Goal: Task Accomplishment & Management: Use online tool/utility

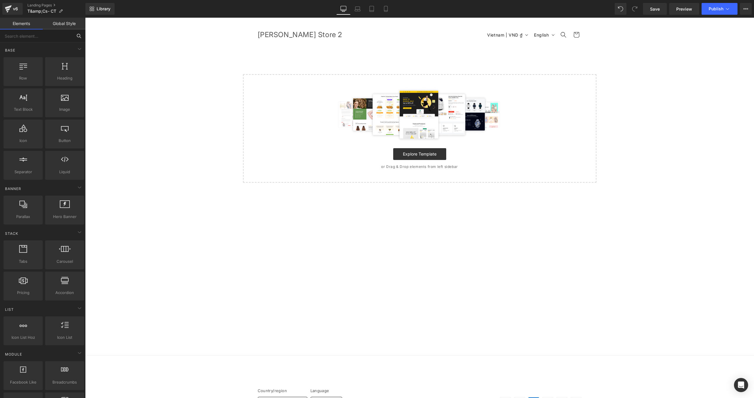
click at [30, 39] on input "text" at bounding box center [36, 35] width 72 height 13
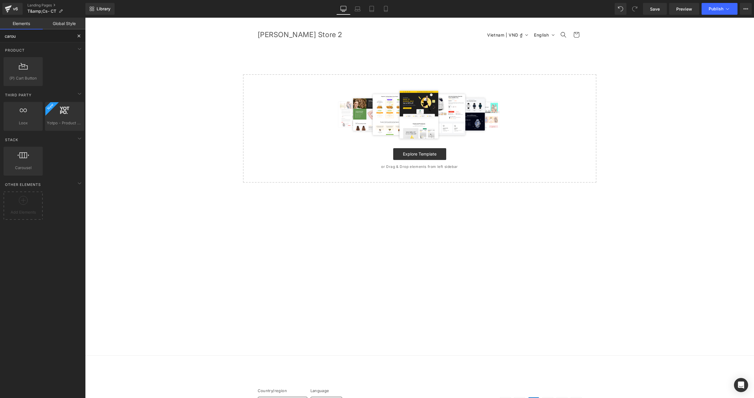
type input "carous"
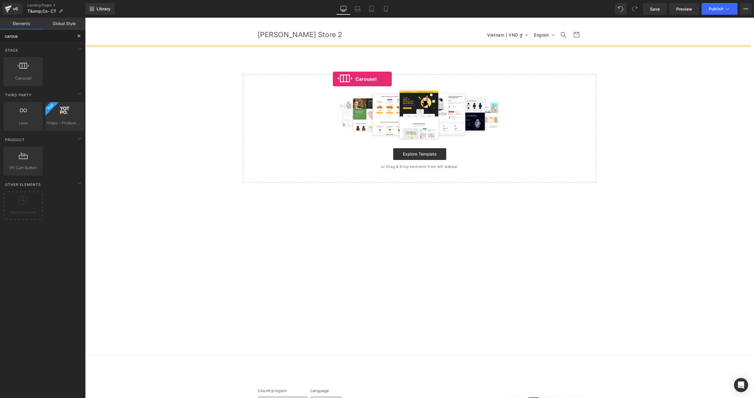
drag, startPoint x: 110, startPoint y: 100, endPoint x: 333, endPoint y: 79, distance: 223.7
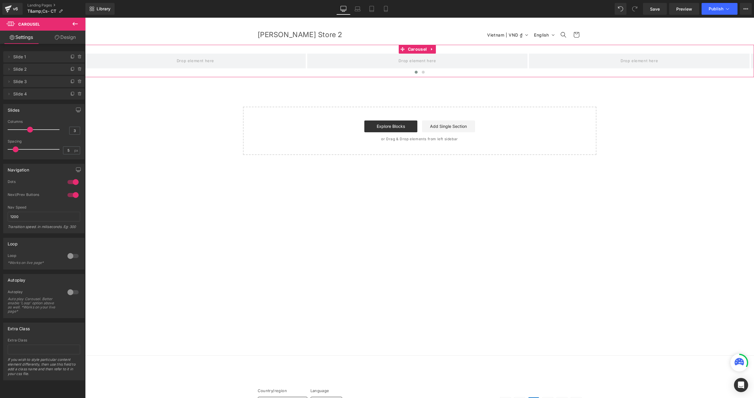
click at [34, 111] on div "Slides" at bounding box center [44, 109] width 81 height 11
click at [14, 112] on div "Slides" at bounding box center [14, 108] width 12 height 8
click at [76, 110] on icon "button" at bounding box center [78, 110] width 5 height 5
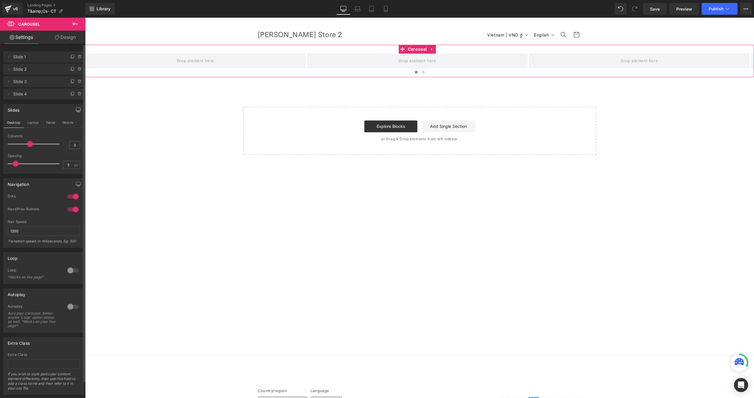
click at [76, 110] on icon "button" at bounding box center [78, 110] width 5 height 5
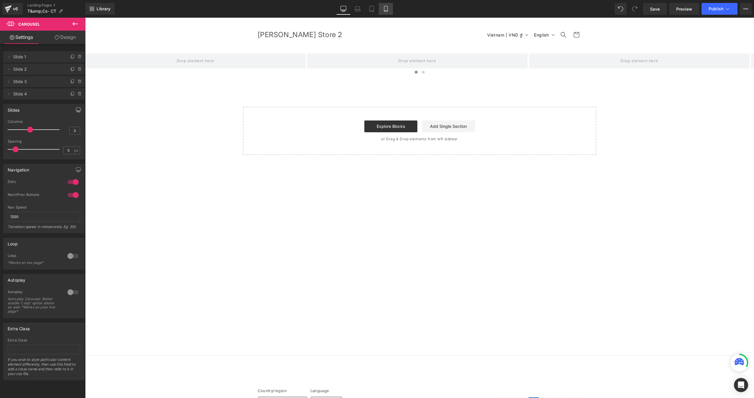
click at [388, 12] on link "Mobile" at bounding box center [386, 9] width 14 height 12
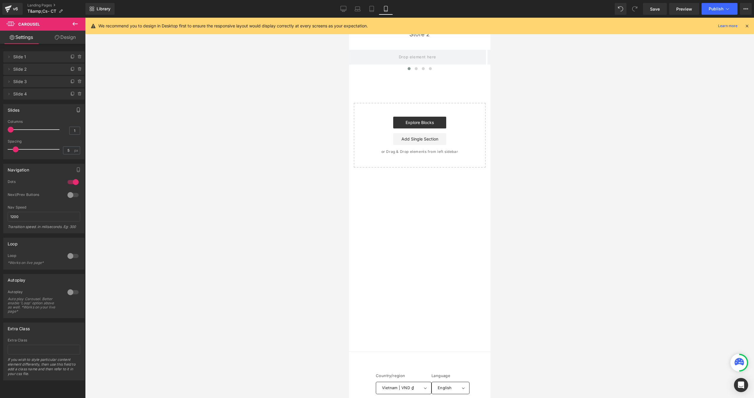
click at [76, 24] on icon at bounding box center [74, 24] width 5 height 4
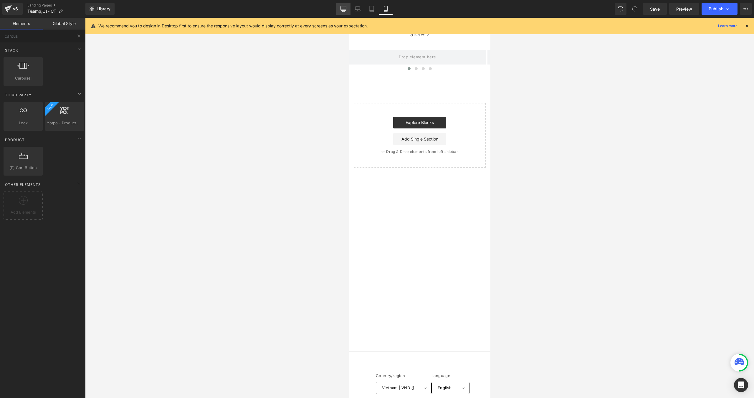
click at [340, 11] on link "Desktop" at bounding box center [344, 9] width 14 height 12
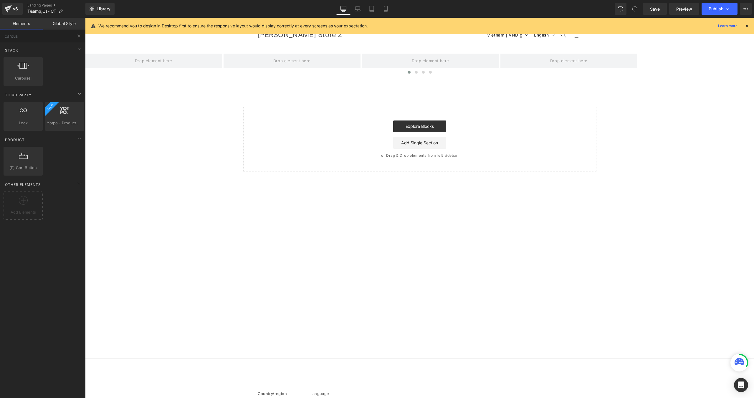
scroll to position [27, 0]
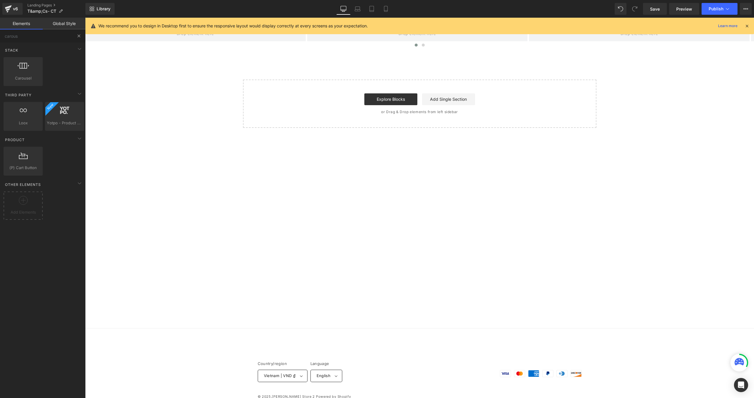
click at [80, 33] on button at bounding box center [78, 35] width 13 height 13
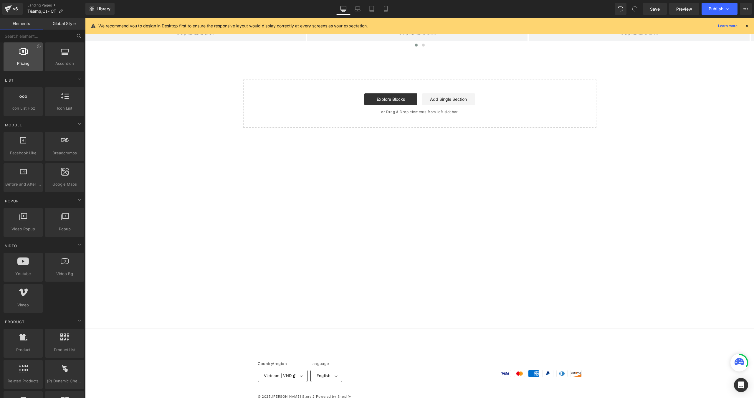
scroll to position [118, 0]
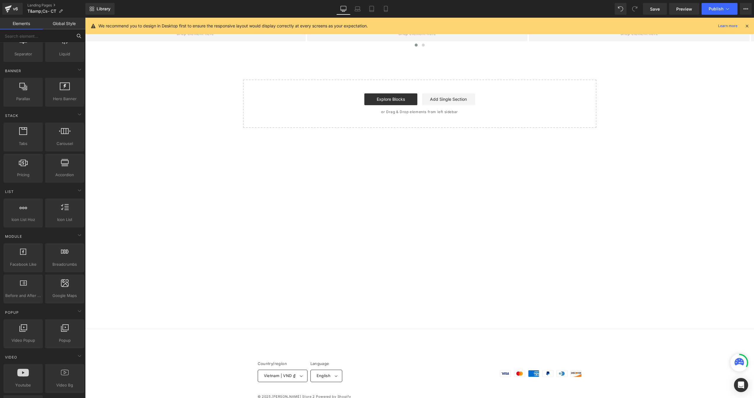
click at [33, 32] on input "text" at bounding box center [36, 35] width 72 height 13
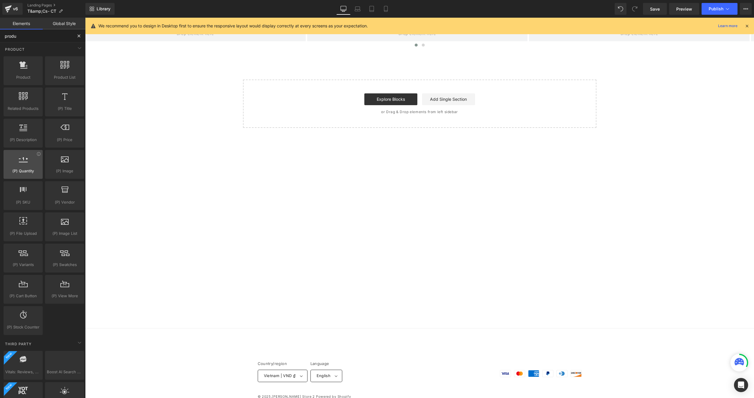
scroll to position [0, 0]
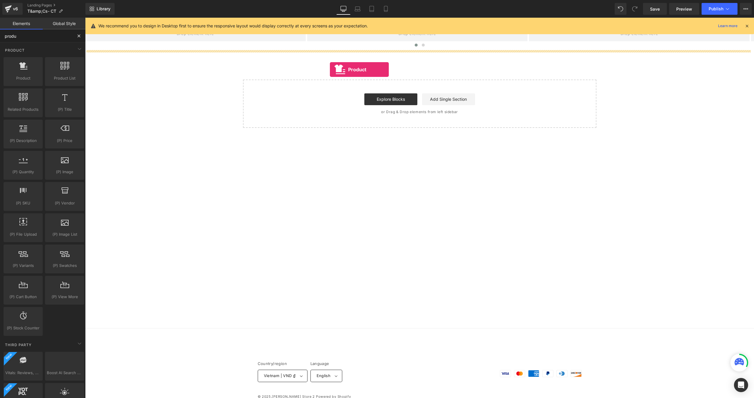
drag, startPoint x: 104, startPoint y: 92, endPoint x: 330, endPoint y: 70, distance: 226.9
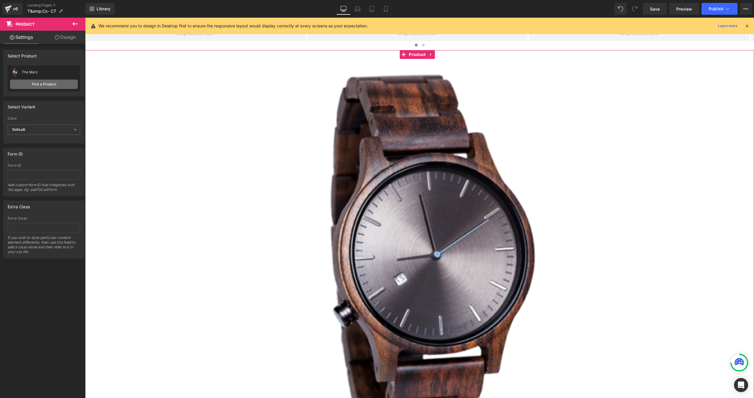
click at [25, 80] on link "Pick a Product" at bounding box center [44, 84] width 68 height 9
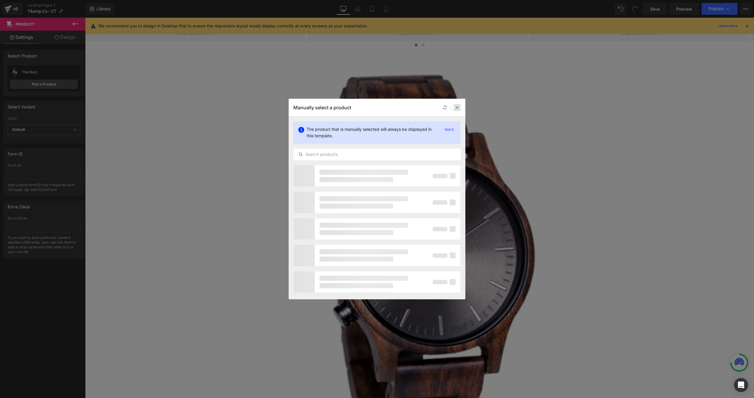
click at [456, 108] on icon at bounding box center [457, 108] width 4 height 4
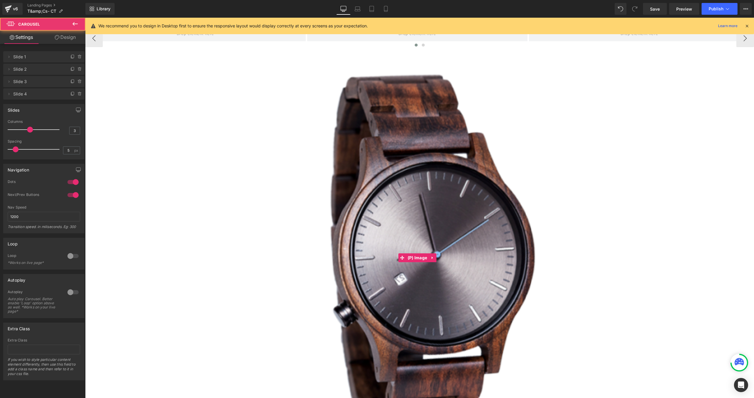
click at [123, 47] on div at bounding box center [419, 46] width 669 height 9
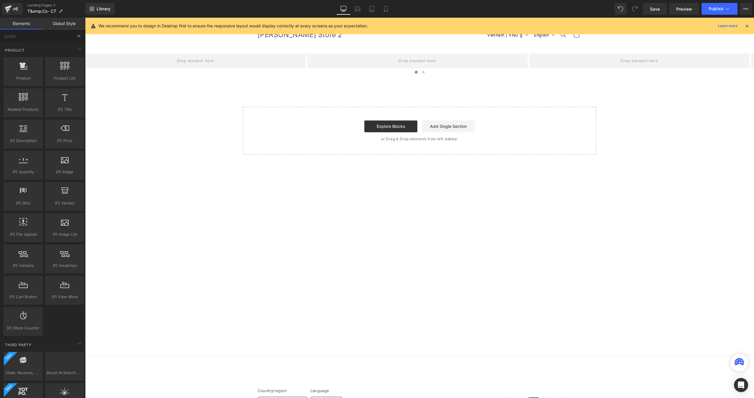
click at [45, 38] on input "produ" at bounding box center [36, 35] width 72 height 13
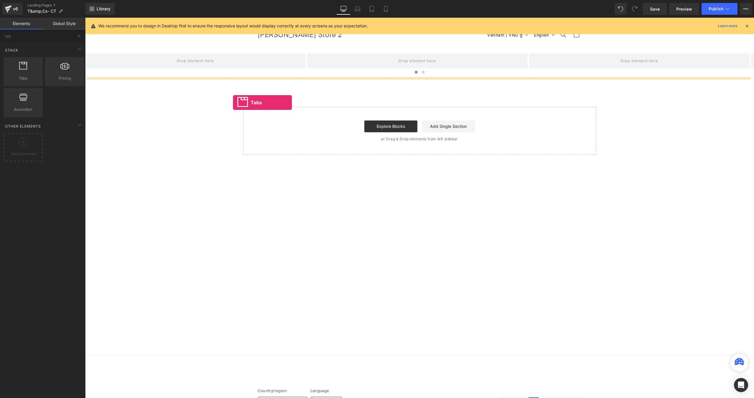
drag, startPoint x: 112, startPoint y: 90, endPoint x: 233, endPoint y: 103, distance: 122.1
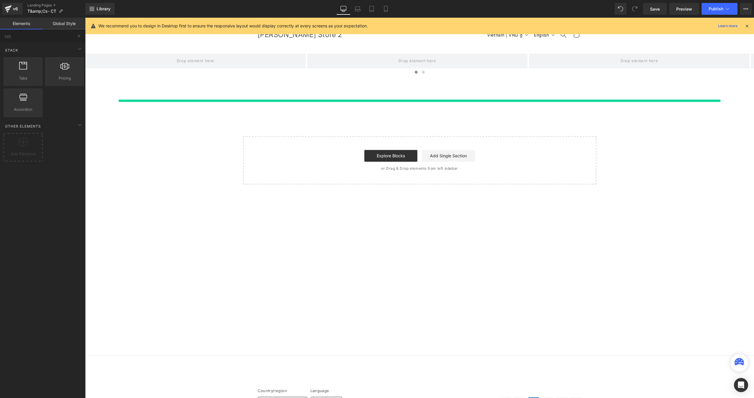
type input "tab"
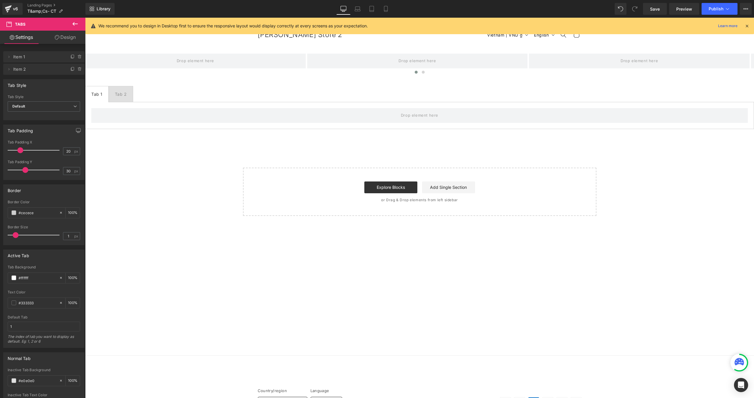
click at [74, 24] on icon at bounding box center [74, 24] width 5 height 4
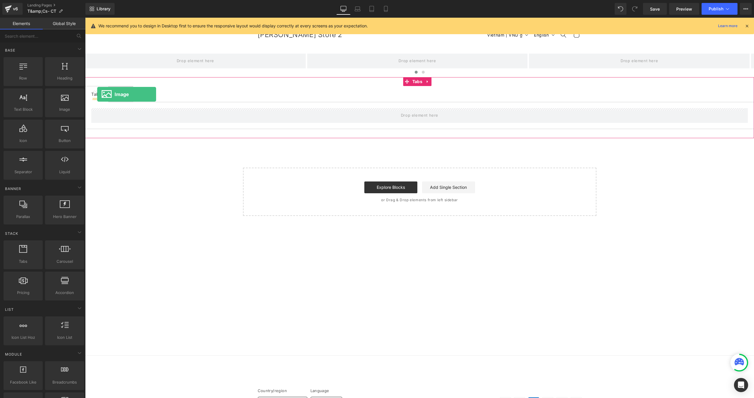
drag, startPoint x: 147, startPoint y: 123, endPoint x: 97, endPoint y: 94, distance: 57.5
click at [169, 91] on ul "Tab 1 Text Block Tab 2 Text Block" at bounding box center [419, 94] width 669 height 16
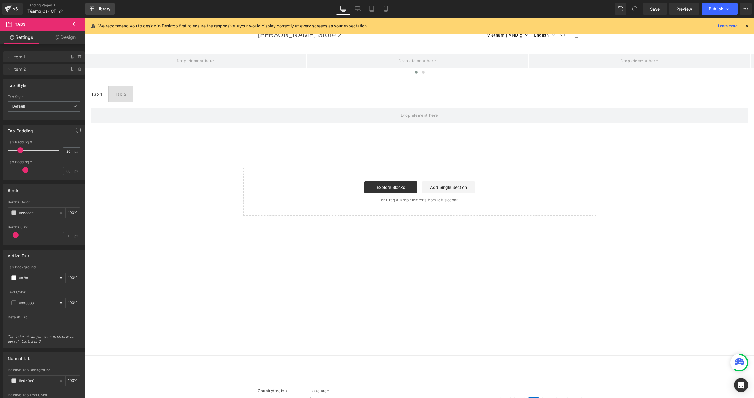
click at [103, 10] on span "Library" at bounding box center [104, 8] width 14 height 5
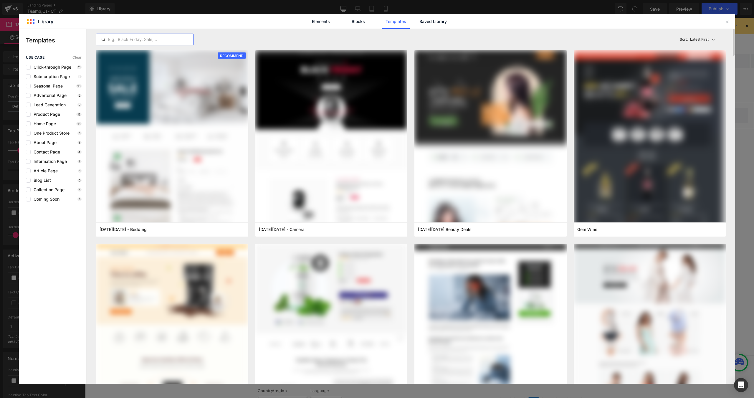
click at [124, 42] on input "text" at bounding box center [144, 39] width 97 height 7
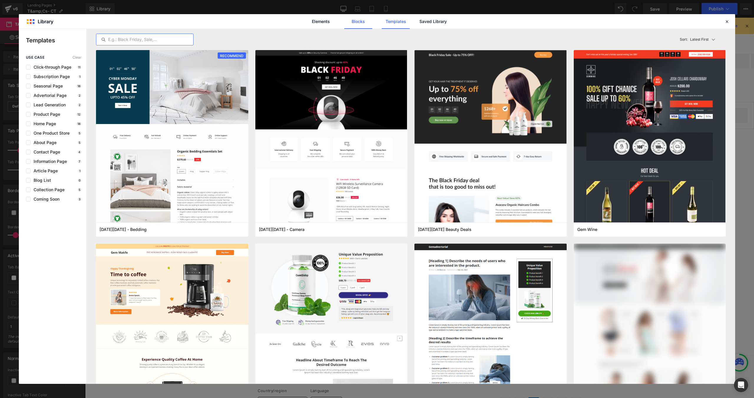
click at [351, 26] on link "Blocks" at bounding box center [359, 21] width 28 height 15
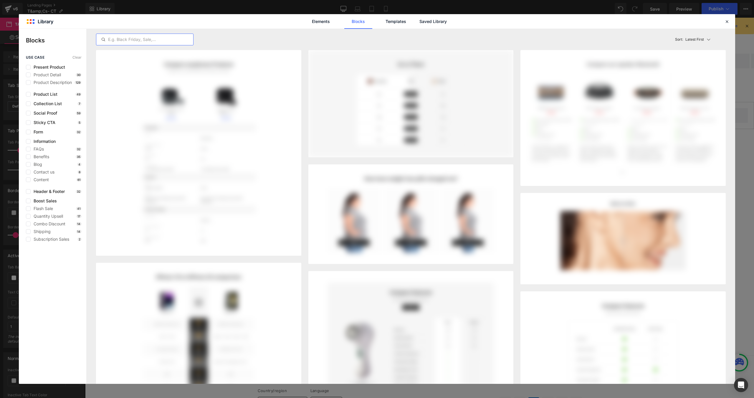
click at [153, 42] on input "text" at bounding box center [144, 39] width 97 height 7
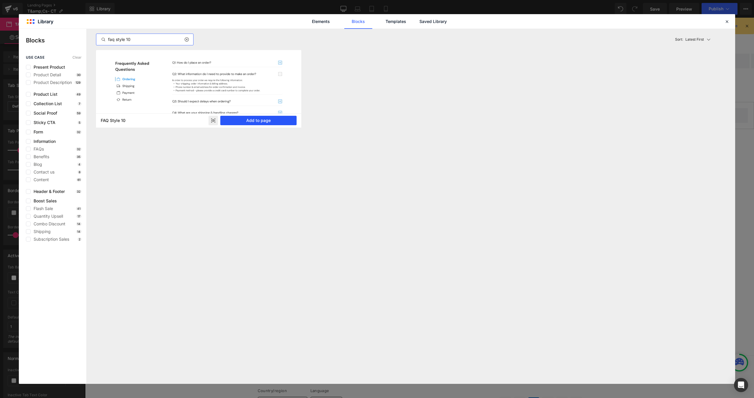
type input "faq style 10"
click at [257, 118] on button "Add to page" at bounding box center [258, 120] width 76 height 9
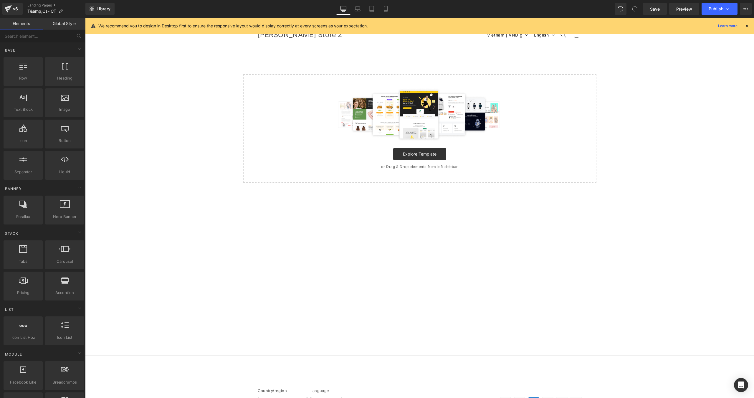
click at [260, 102] on div at bounding box center [420, 114] width 335 height 53
click at [37, 39] on input "text" at bounding box center [36, 35] width 72 height 13
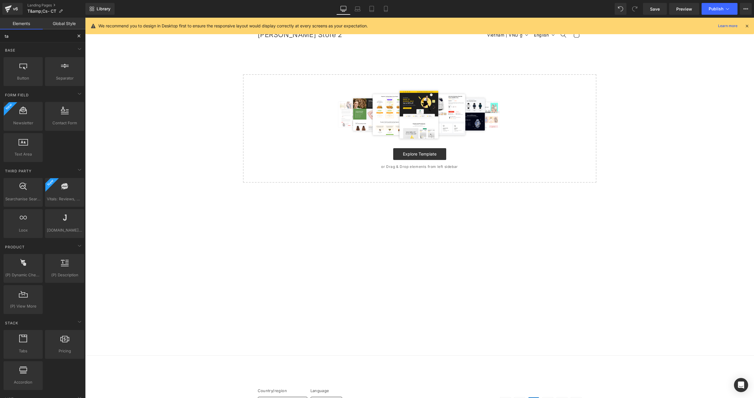
type input "tab"
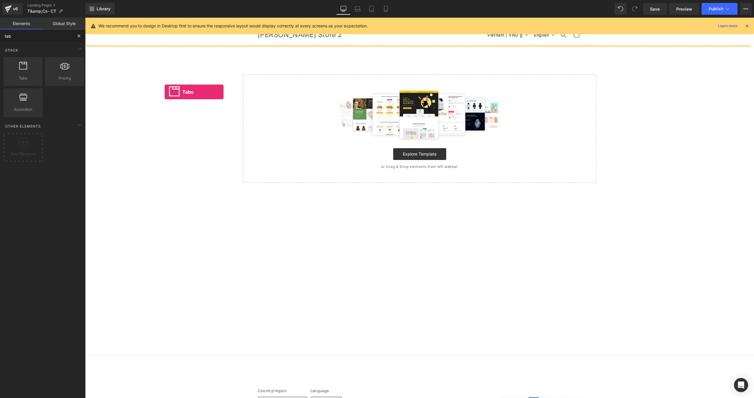
drag, startPoint x: 103, startPoint y: 100, endPoint x: 242, endPoint y: 97, distance: 138.2
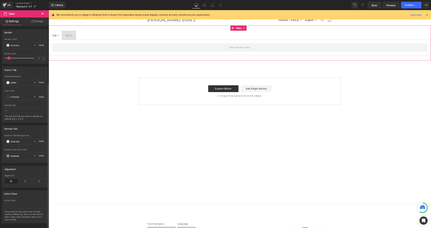
scroll to position [142, 0]
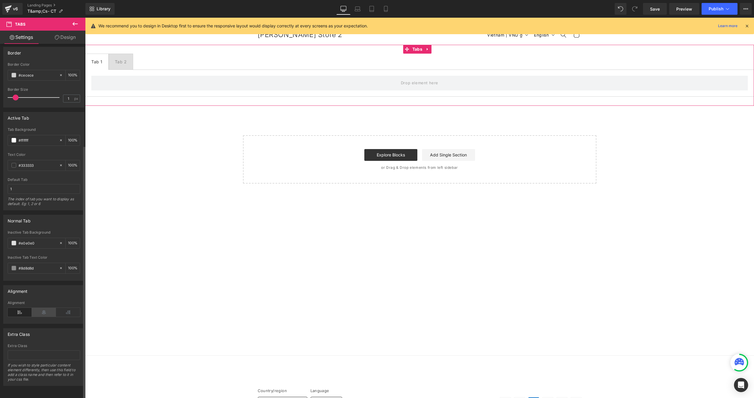
click at [44, 308] on icon at bounding box center [44, 312] width 24 height 9
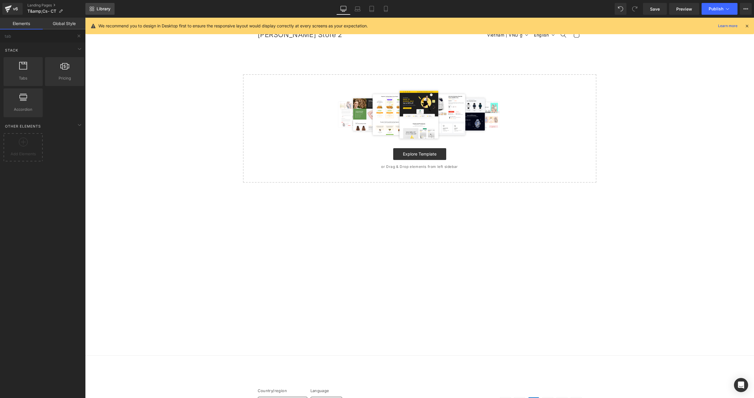
click at [94, 11] on link "Library" at bounding box center [99, 9] width 29 height 12
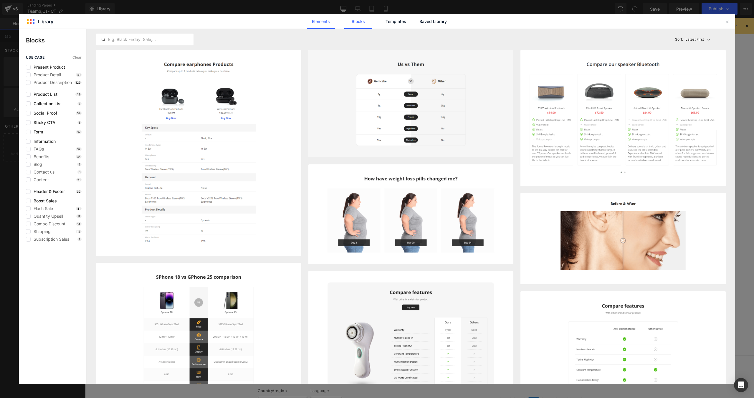
click at [314, 20] on link "Elements" at bounding box center [321, 21] width 28 height 15
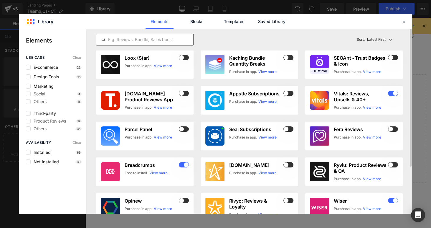
click at [127, 37] on input "text" at bounding box center [144, 39] width 97 height 7
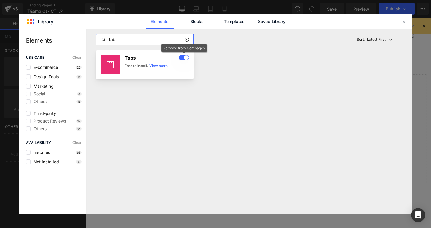
type input "Tab"
click at [184, 57] on span at bounding box center [184, 57] width 10 height 5
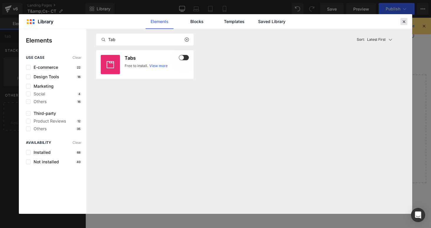
click at [403, 23] on icon at bounding box center [403, 21] width 5 height 5
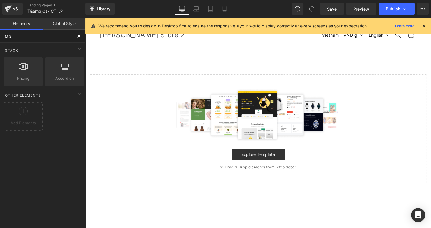
click at [31, 33] on input "tab" at bounding box center [36, 35] width 72 height 13
click at [99, 7] on span "Library" at bounding box center [104, 8] width 14 height 5
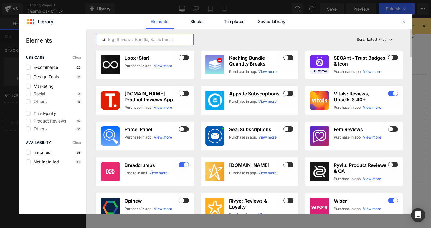
click at [149, 39] on input "text" at bounding box center [144, 39] width 97 height 7
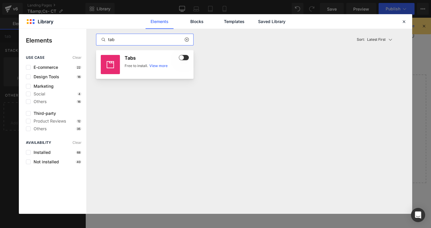
type input "tab"
click at [183, 57] on span at bounding box center [184, 57] width 10 height 5
click at [403, 24] on icon at bounding box center [403, 21] width 5 height 5
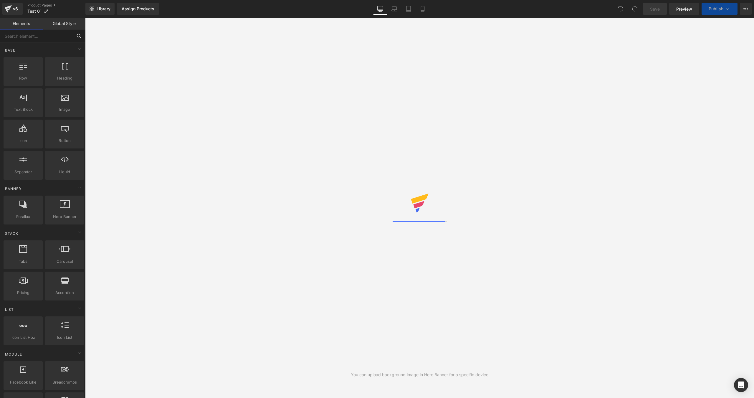
click at [41, 36] on input "text" at bounding box center [36, 35] width 72 height 13
type input "product"
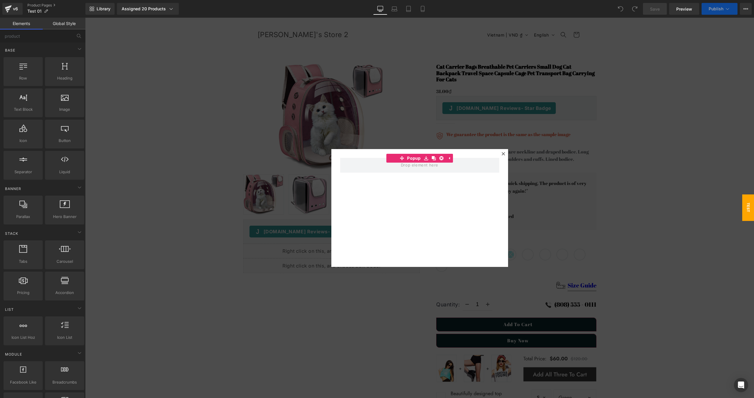
click at [500, 155] on div at bounding box center [503, 153] width 7 height 7
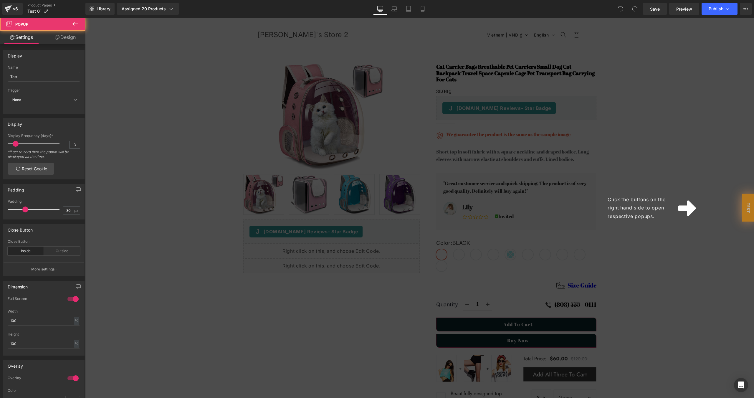
click at [362, 279] on div "Click the buttons on the right hand side to open respective popups." at bounding box center [419, 208] width 669 height 380
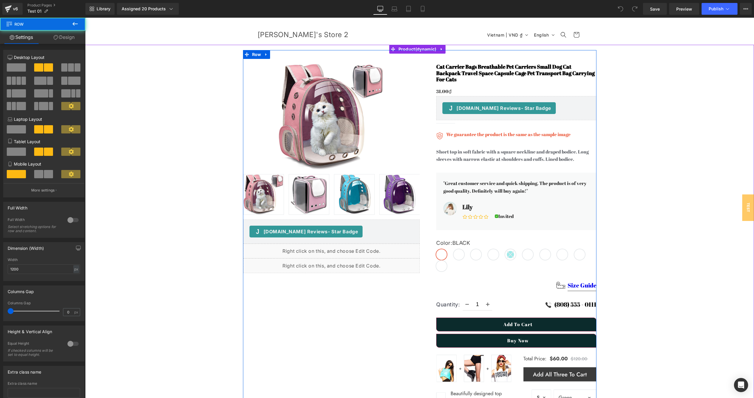
click at [343, 291] on div "Sale Off (P) Image" at bounding box center [420, 353] width 354 height 606
click at [177, 153] on div "Sale Off (P) Image" at bounding box center [419, 360] width 669 height 621
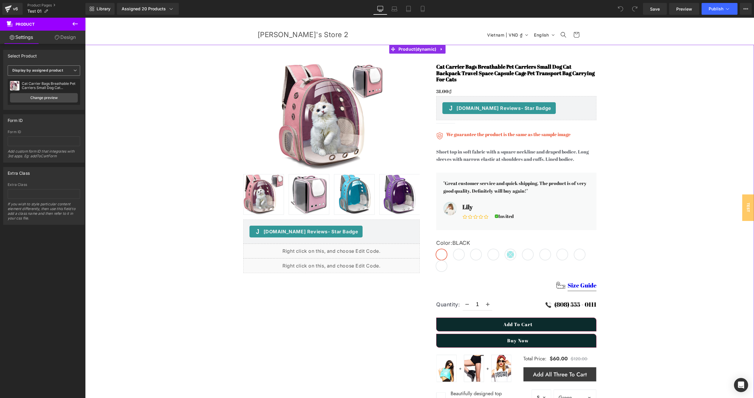
click at [43, 68] on span "Display by assigned product" at bounding box center [44, 70] width 72 height 10
click at [46, 56] on div "Select Product" at bounding box center [43, 55] width 78 height 11
click at [54, 69] on b "Display by assigned product" at bounding box center [37, 70] width 51 height 4
click at [58, 55] on div "Select Product" at bounding box center [43, 55] width 78 height 11
